Goal: Find contact information: Find contact information

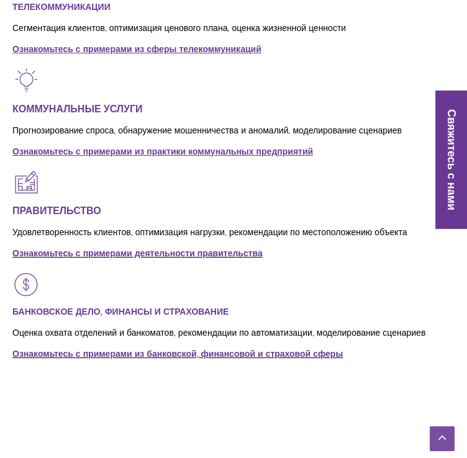
scroll to position [1400, 0]
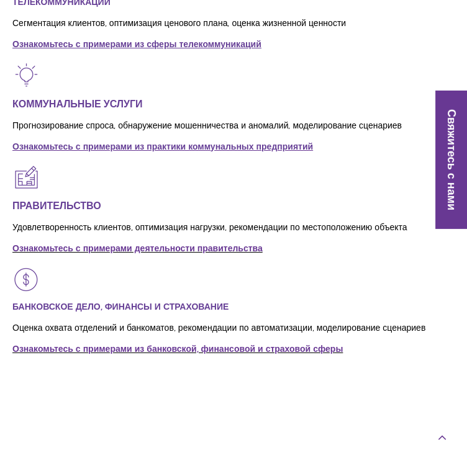
drag, startPoint x: 471, startPoint y: 57, endPoint x: 442, endPoint y: 434, distance: 377.9
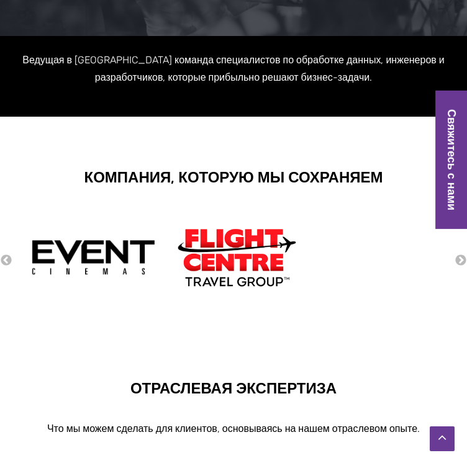
scroll to position [0, 0]
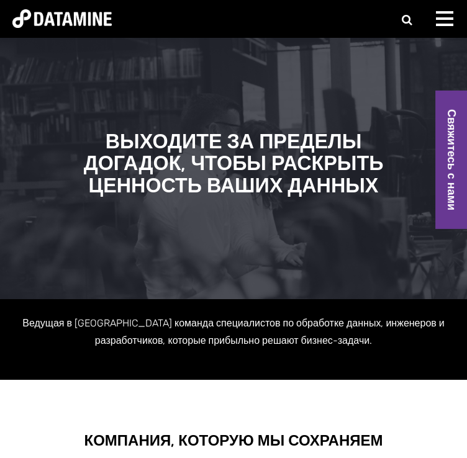
click at [453, 17] on span at bounding box center [444, 18] width 17 height 2
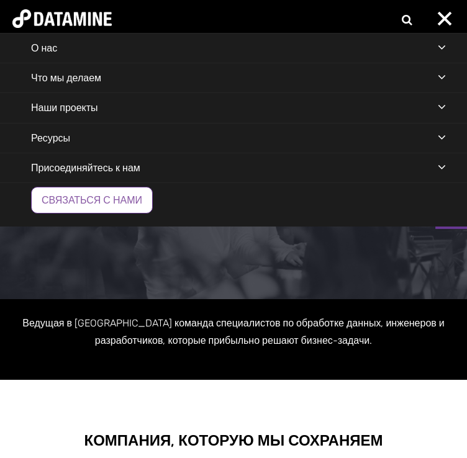
click at [153, 214] on link "Связаться с нами" at bounding box center [92, 200] width 122 height 27
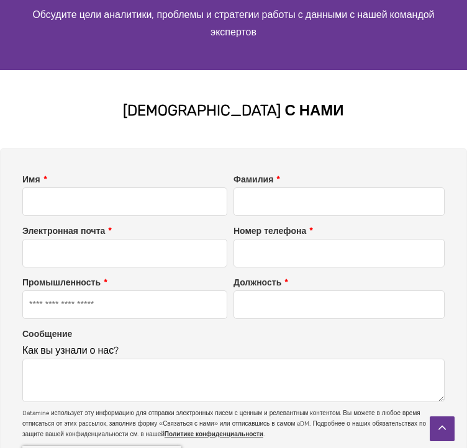
scroll to position [0, 5]
